Goal: Book appointment/travel/reservation

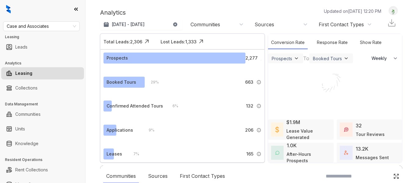
select select "******"
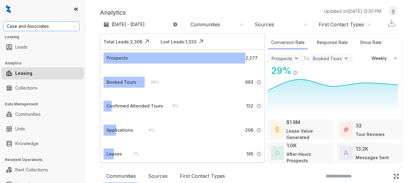
click at [43, 33] on div "Case and Associates Leasing Leads Analytics Leasing Collections Data Management…" at bounding box center [42, 91] width 85 height 183
click at [45, 26] on span "Case and Associates" at bounding box center [41, 26] width 69 height 9
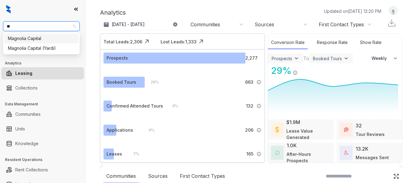
type input "***"
click at [50, 41] on div "Magnolia Capital" at bounding box center [41, 38] width 67 height 7
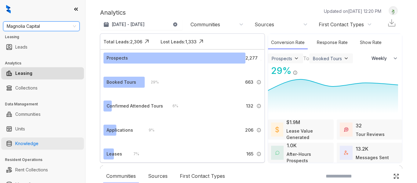
click at [38, 141] on link "Knowledge" at bounding box center [26, 143] width 23 height 12
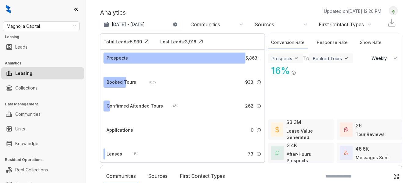
select select "******"
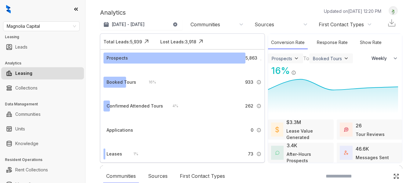
click at [27, 152] on div "Magnolia Capital Leasing Leads Analytics Leasing Collections Data Management Co…" at bounding box center [42, 91] width 85 height 183
click at [27, 145] on link "Knowledge" at bounding box center [26, 143] width 23 height 12
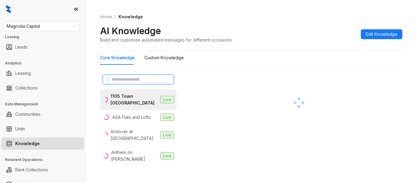
click at [122, 79] on input "text" at bounding box center [139, 79] width 54 height 7
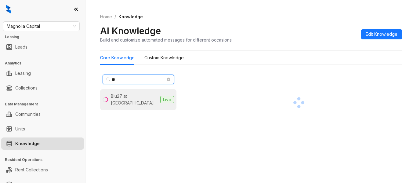
type input "**"
click at [119, 91] on li "Blu27 at Edgewater Live" at bounding box center [138, 99] width 76 height 21
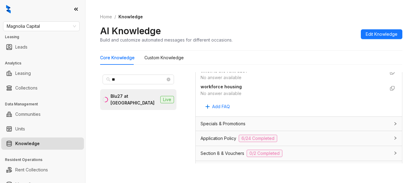
scroll to position [519, 0]
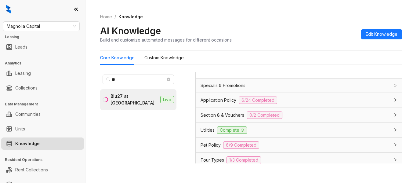
click at [219, 93] on div "Application Policy 6/24 Completed" at bounding box center [299, 100] width 206 height 15
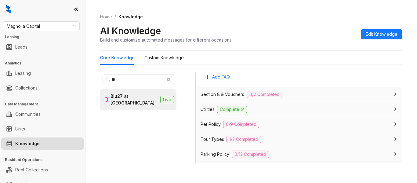
scroll to position [1344, 0]
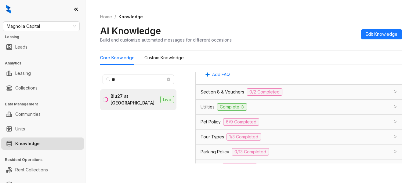
click at [213, 148] on span "Parking Policy" at bounding box center [215, 151] width 29 height 7
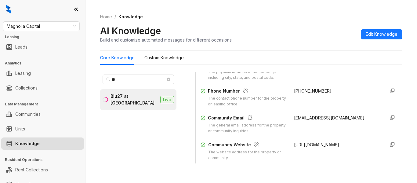
scroll to position [138, 0]
drag, startPoint x: 285, startPoint y: 91, endPoint x: 329, endPoint y: 96, distance: 44.0
click at [329, 96] on div "Phone Number The contact phone number for the property or leasing office. +1305…" at bounding box center [299, 98] width 197 height 20
copy span "+13055061860"
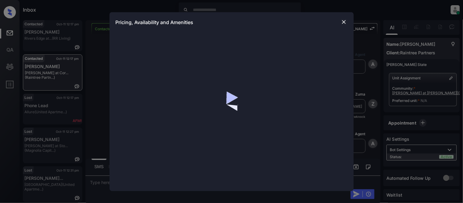
scroll to position [252, 0]
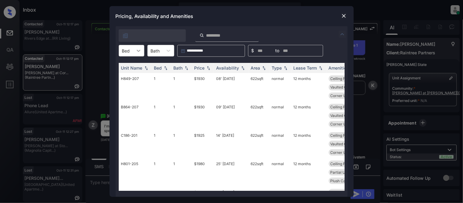
click at [136, 49] on icon at bounding box center [139, 51] width 6 height 6
click at [135, 65] on div "1" at bounding box center [132, 65] width 26 height 11
click at [194, 69] on th "Price" at bounding box center [203, 68] width 22 height 10
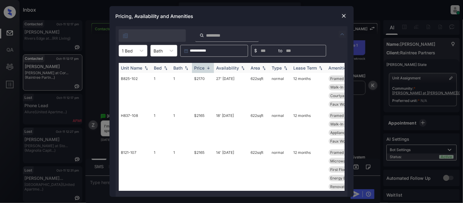
click at [194, 69] on th "Price" at bounding box center [203, 68] width 22 height 10
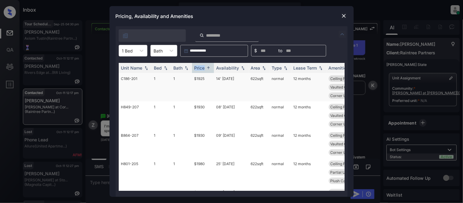
click at [200, 79] on td "$1925" at bounding box center [203, 87] width 22 height 28
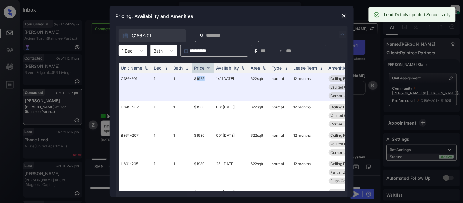
scroll to position [0, 96]
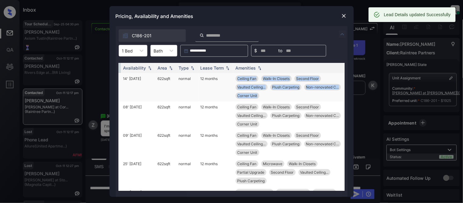
drag, startPoint x: 232, startPoint y: 74, endPoint x: 243, endPoint y: 96, distance: 25.3
click at [261, 99] on td "Ceiling Fan Walk-In Closets Second Floor Vaulted Ceiling... Plush Carpeting Non…" at bounding box center [288, 87] width 111 height 28
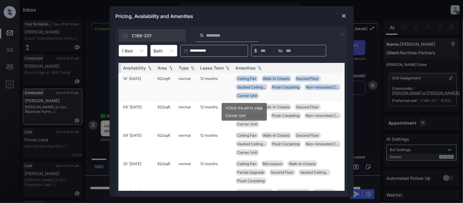
copy div "Ceiling Fan Walk-In Closets Second Floor Vaulted Ceiling... Plush Carpeting Non…"
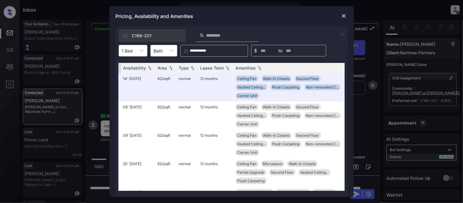
click at [343, 16] on img at bounding box center [344, 16] width 6 height 6
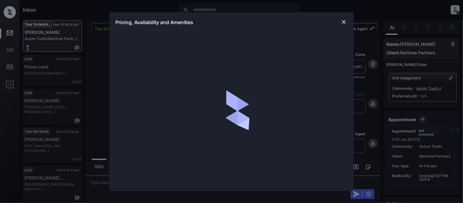
scroll to position [2451, 0]
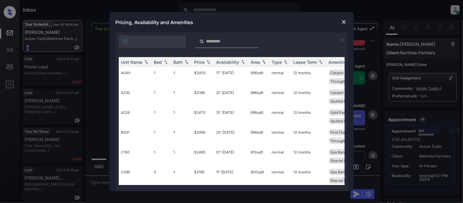
click at [342, 40] on img at bounding box center [342, 39] width 7 height 7
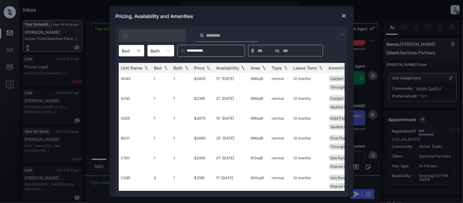
click at [136, 53] on icon at bounding box center [139, 51] width 6 height 6
click at [134, 67] on div "0" at bounding box center [132, 65] width 26 height 11
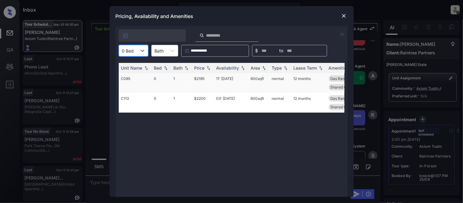
click at [230, 77] on td "11' Oct 25" at bounding box center [231, 83] width 35 height 20
click at [228, 78] on td "11' Oct 25" at bounding box center [231, 83] width 35 height 20
click at [228, 78] on td "11' [DATE]" at bounding box center [231, 83] width 35 height 20
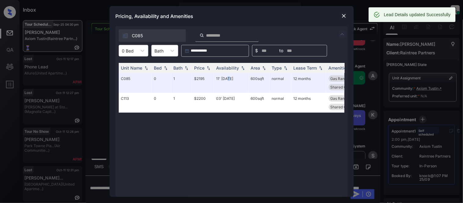
click at [343, 17] on img at bounding box center [344, 16] width 6 height 6
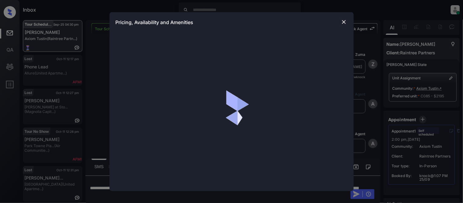
scroll to position [3, 0]
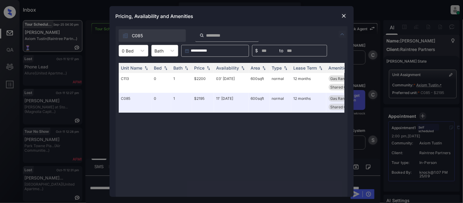
click at [345, 12] on div "Pricing, Availability and Amenities" at bounding box center [232, 16] width 244 height 20
click at [342, 16] on img at bounding box center [344, 16] width 6 height 6
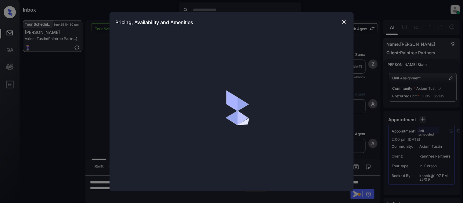
scroll to position [3, 0]
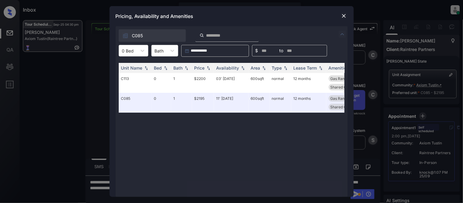
click at [343, 15] on img at bounding box center [344, 16] width 6 height 6
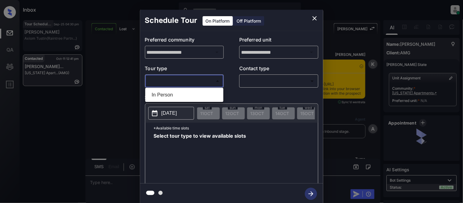
scroll to position [468, 0]
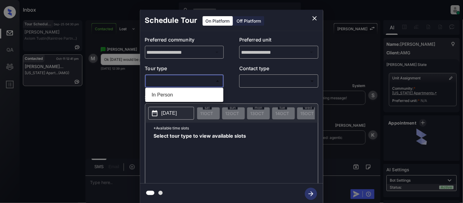
click at [167, 91] on li "In Person" at bounding box center [184, 94] width 75 height 11
type input "********"
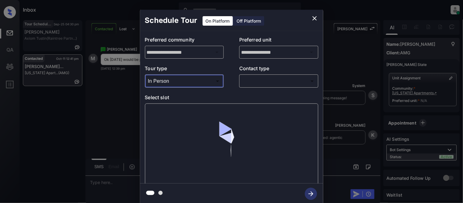
click at [270, 86] on div "​ ​" at bounding box center [278, 81] width 79 height 13
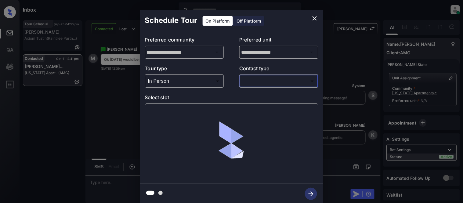
click at [265, 84] on body "Inbox Kristina Cataag Online Set yourself offline Set yourself on break Profile…" at bounding box center [231, 101] width 463 height 203
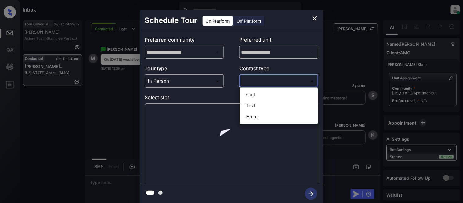
click at [248, 107] on li "Text" at bounding box center [279, 105] width 75 height 11
type input "****"
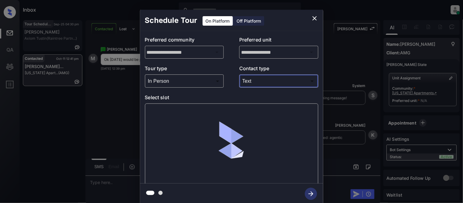
click at [190, 113] on div "Call Text Email" at bounding box center [231, 101] width 463 height 203
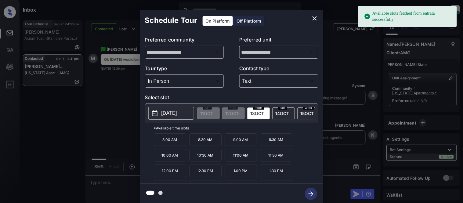
click at [188, 112] on button "2025-10-13" at bounding box center [171, 113] width 46 height 13
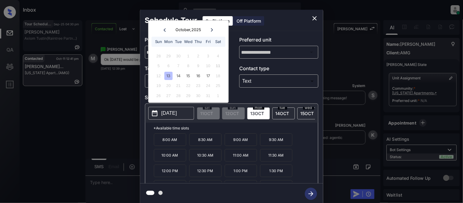
click at [168, 75] on div "13" at bounding box center [169, 76] width 8 height 8
click at [202, 159] on p "10:30 AM" at bounding box center [205, 155] width 32 height 13
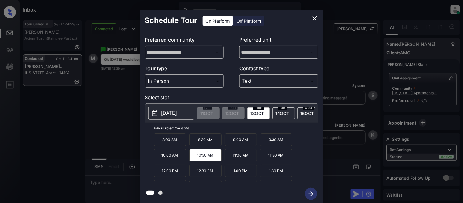
click at [314, 15] on icon "close" at bounding box center [314, 18] width 7 height 7
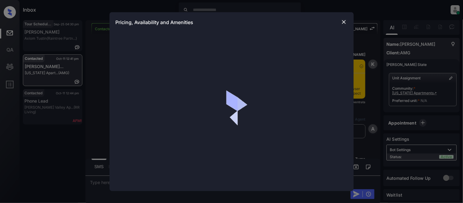
scroll to position [659, 0]
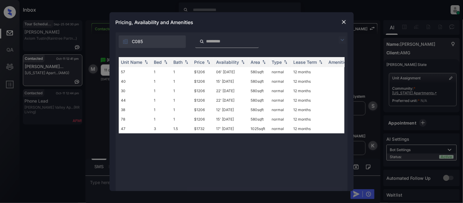
click at [344, 38] on img at bounding box center [342, 39] width 7 height 7
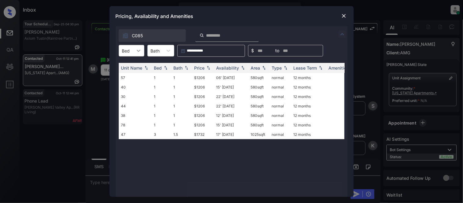
click at [137, 51] on icon at bounding box center [139, 51] width 6 height 6
click at [344, 15] on img at bounding box center [344, 16] width 6 height 6
